Goal: Information Seeking & Learning: Compare options

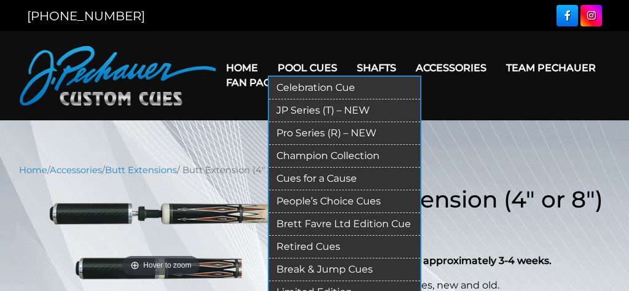
click at [322, 132] on link "Pro Series (R) – NEW" at bounding box center [344, 133] width 151 height 23
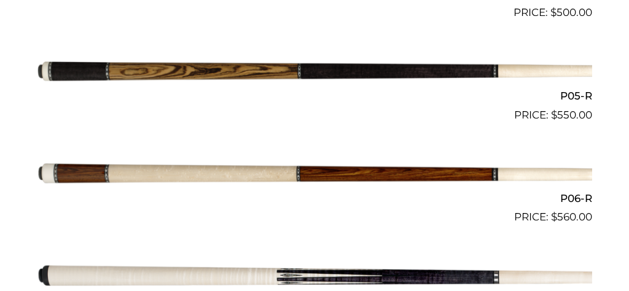
scroll to position [779, 0]
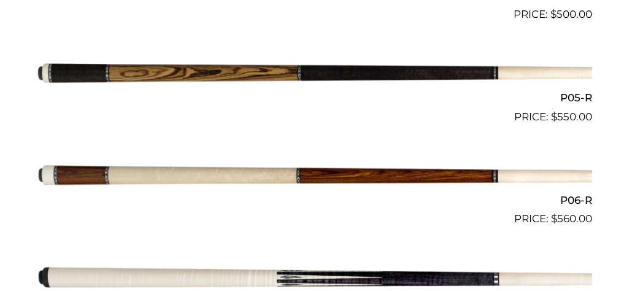
click at [571, 98] on h2 "P05-R" at bounding box center [315, 97] width 556 height 23
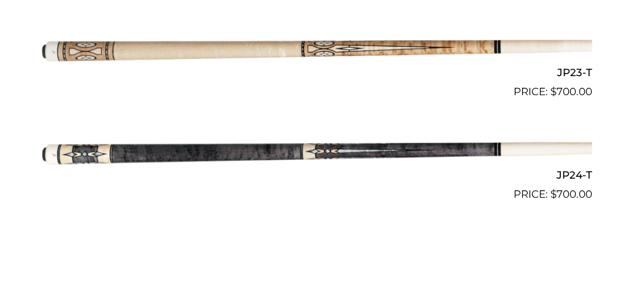
scroll to position [2660, 0]
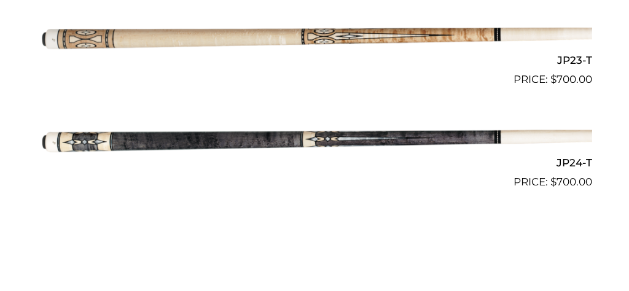
drag, startPoint x: 365, startPoint y: 138, endPoint x: 371, endPoint y: 127, distance: 12.4
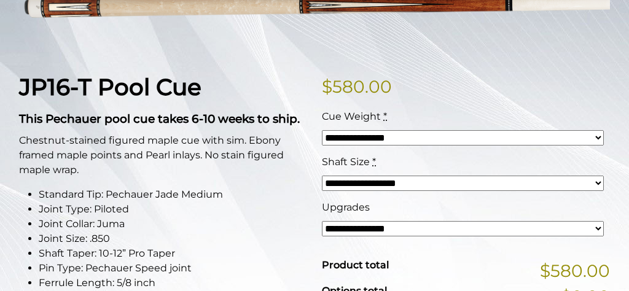
scroll to position [194, 0]
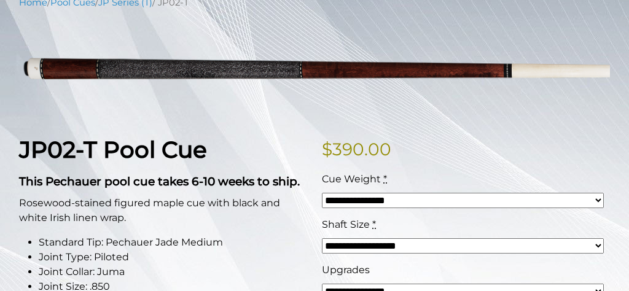
scroll to position [130, 0]
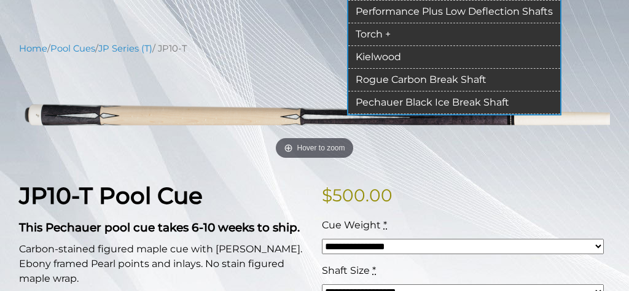
scroll to position [130, 0]
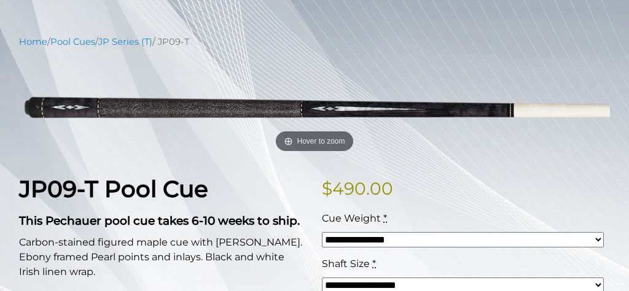
scroll to position [130, 0]
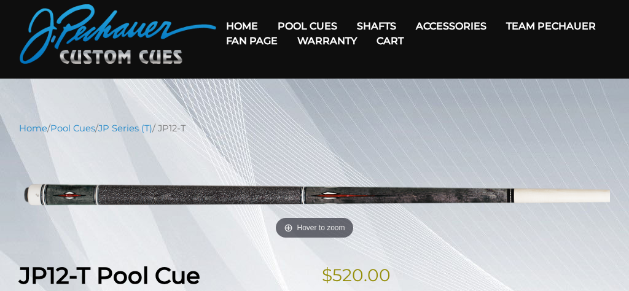
scroll to position [130, 0]
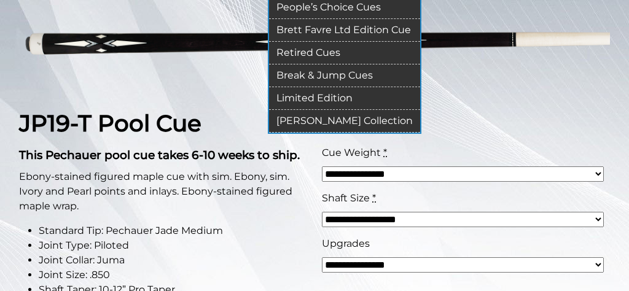
scroll to position [194, 0]
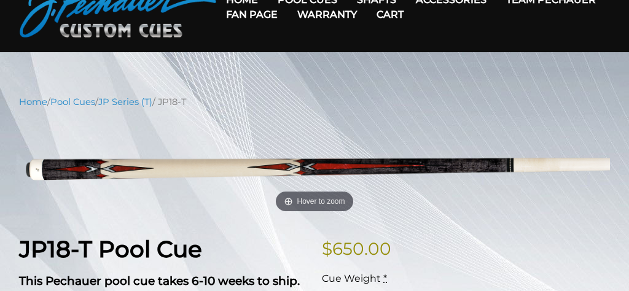
scroll to position [130, 0]
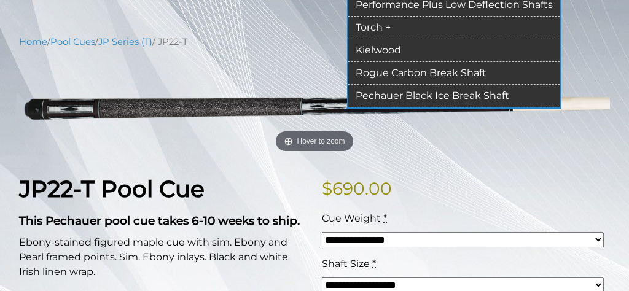
scroll to position [130, 0]
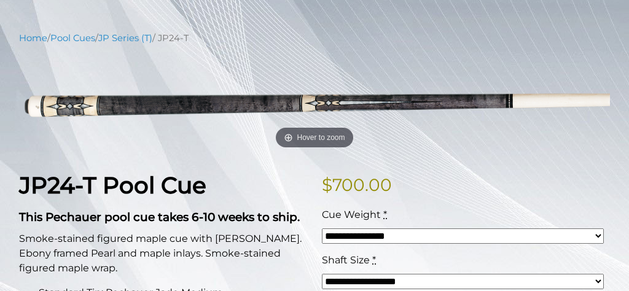
scroll to position [194, 0]
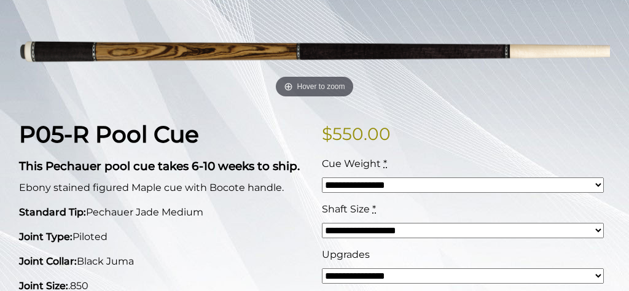
scroll to position [194, 0]
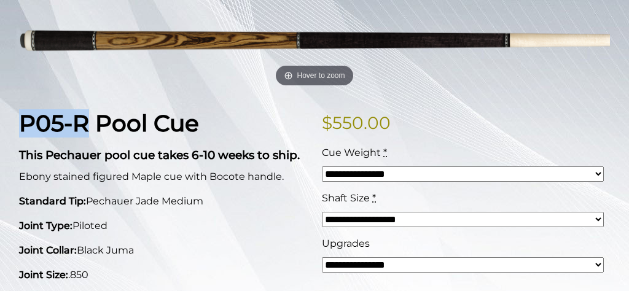
drag, startPoint x: 23, startPoint y: 122, endPoint x: 92, endPoint y: 125, distance: 68.3
click at [92, 125] on strong "P05-R Pool Cue" at bounding box center [109, 123] width 180 height 28
copy strong "P05-R"
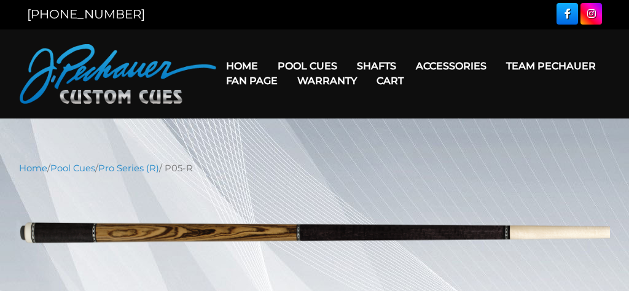
scroll to position [0, 0]
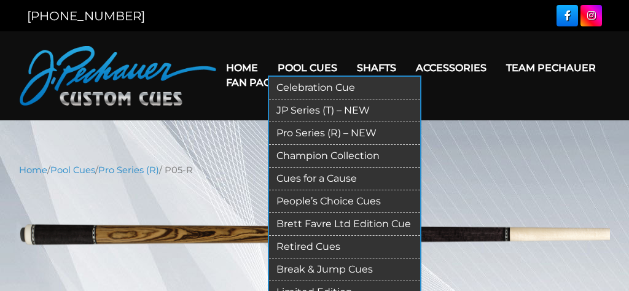
click at [311, 112] on link "JP Series (T) – NEW" at bounding box center [344, 111] width 151 height 23
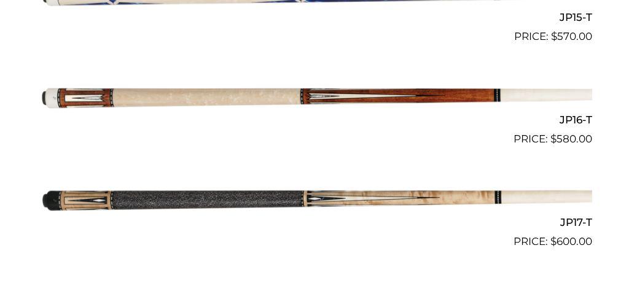
scroll to position [1882, 0]
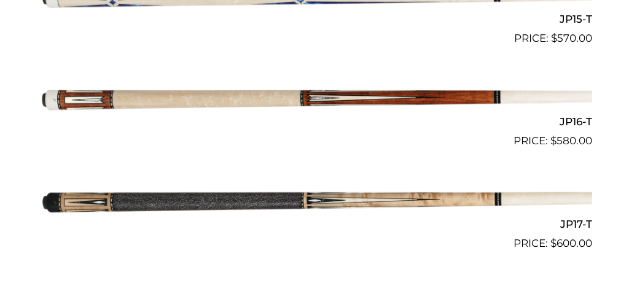
click at [479, 98] on img at bounding box center [315, 98] width 556 height 92
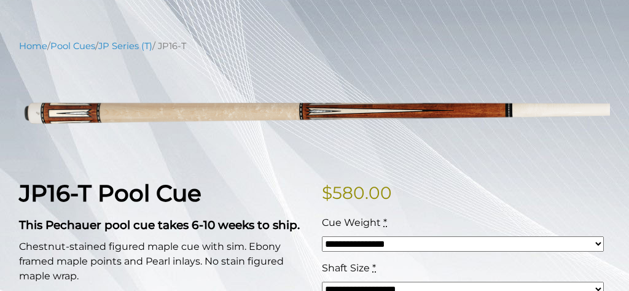
scroll to position [130, 0]
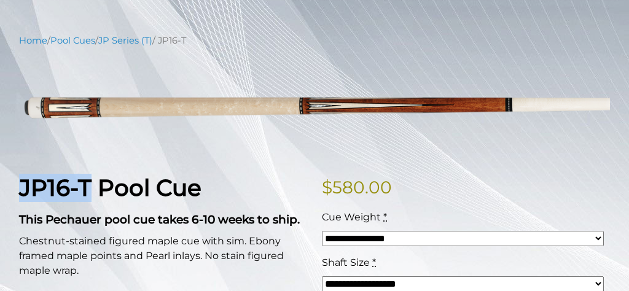
drag, startPoint x: 24, startPoint y: 188, endPoint x: 92, endPoint y: 193, distance: 68.4
click at [92, 193] on strong "JP16-T Pool Cue" at bounding box center [110, 188] width 183 height 28
copy strong "JP16-T"
